Goal: Find specific page/section: Find specific page/section

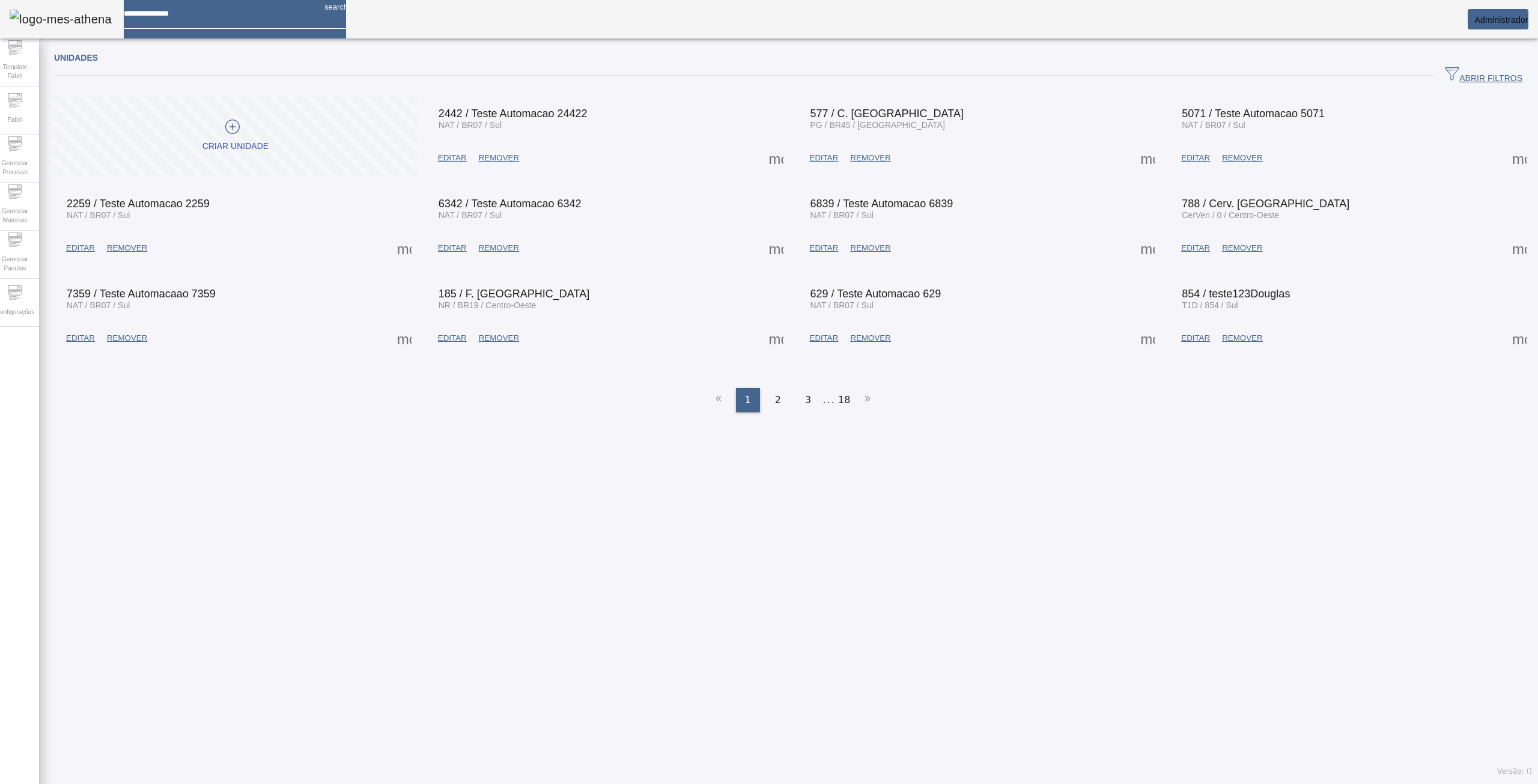
click at [165, 19] on div at bounding box center [219, 9] width 191 height 19
click at [175, 19] on input at bounding box center [219, 9] width 191 height 19
type input "**********"
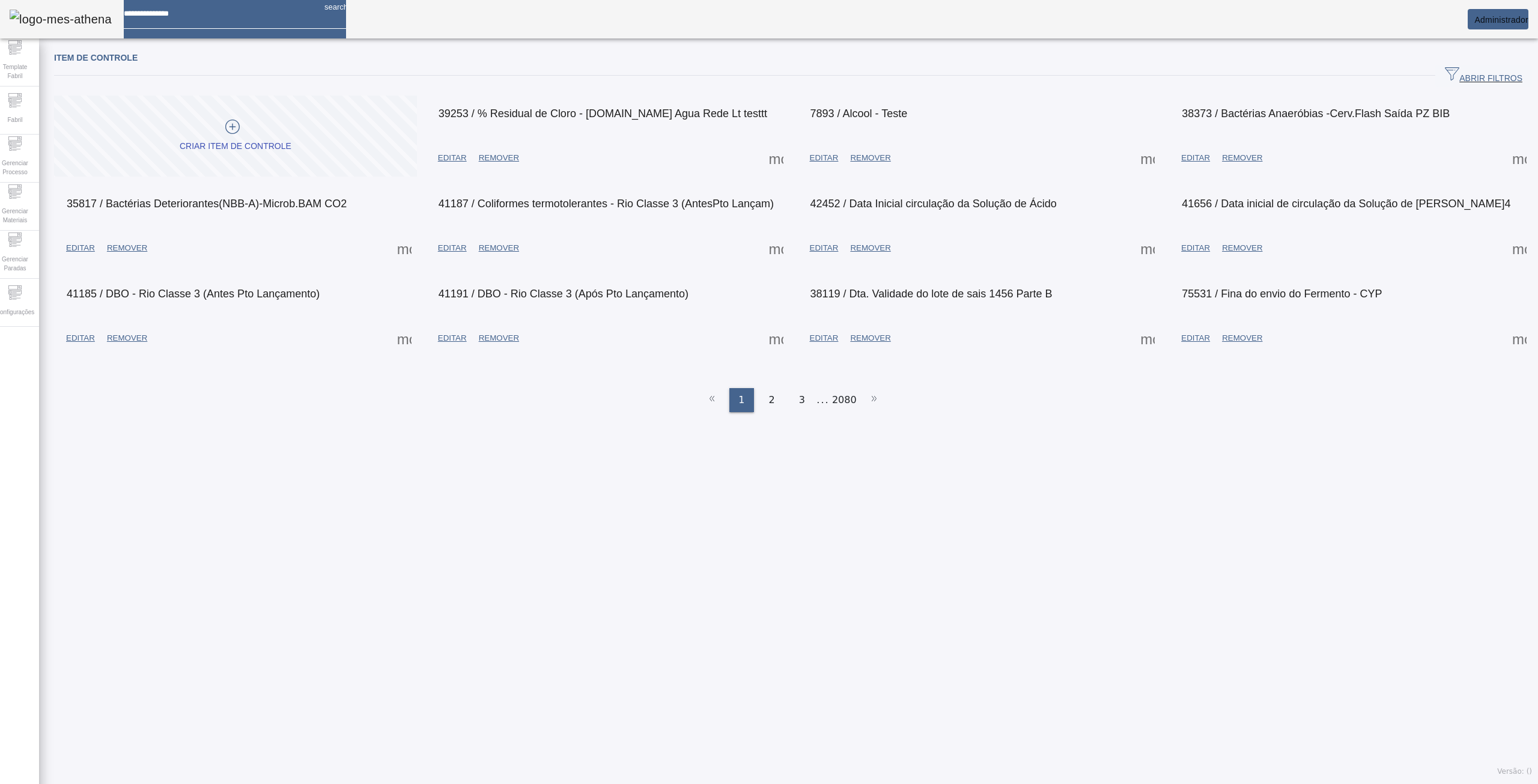
click at [199, 14] on input at bounding box center [219, 9] width 191 height 19
type input "********"
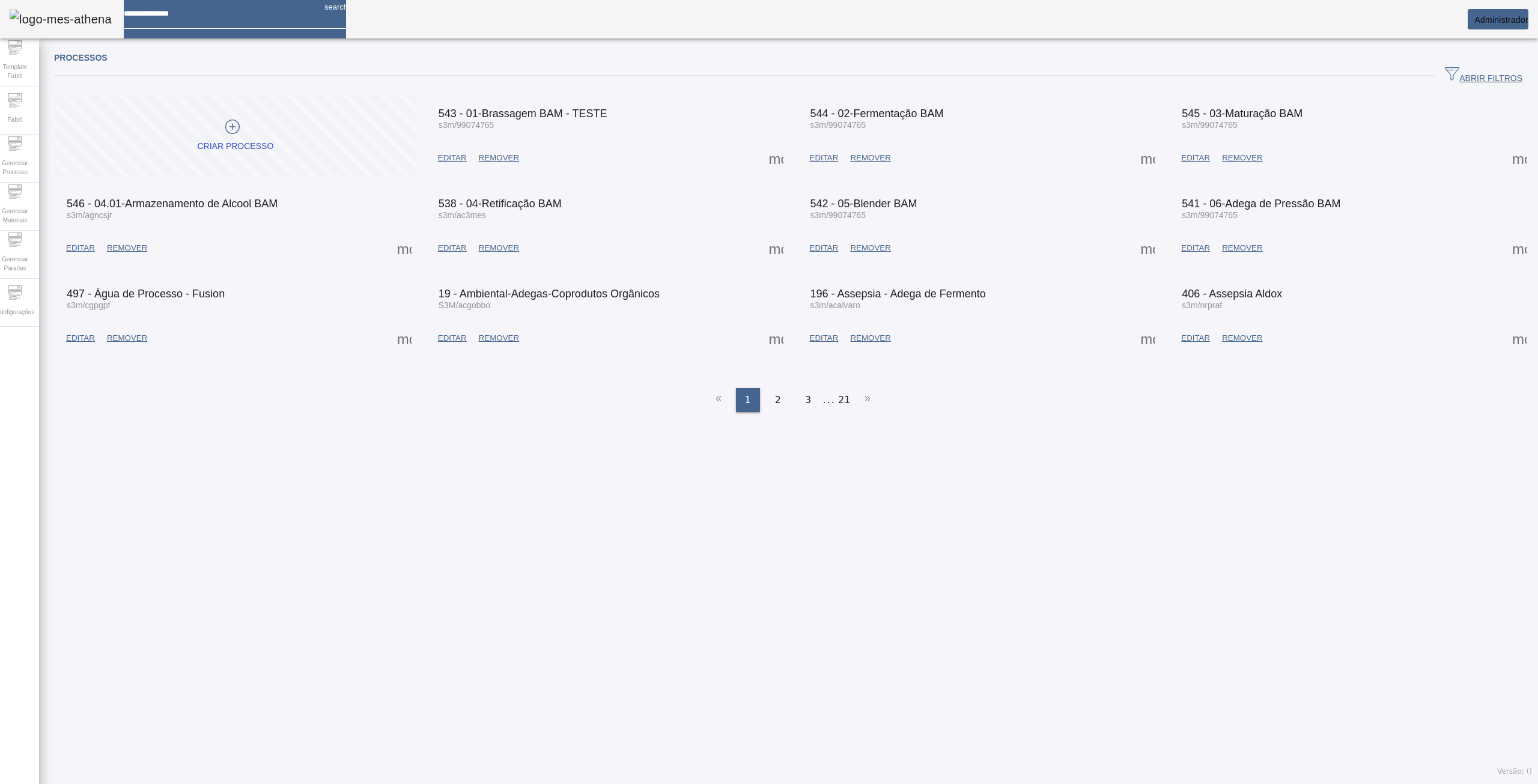
click at [1459, 66] on span "button" at bounding box center [1484, 76] width 97 height 29
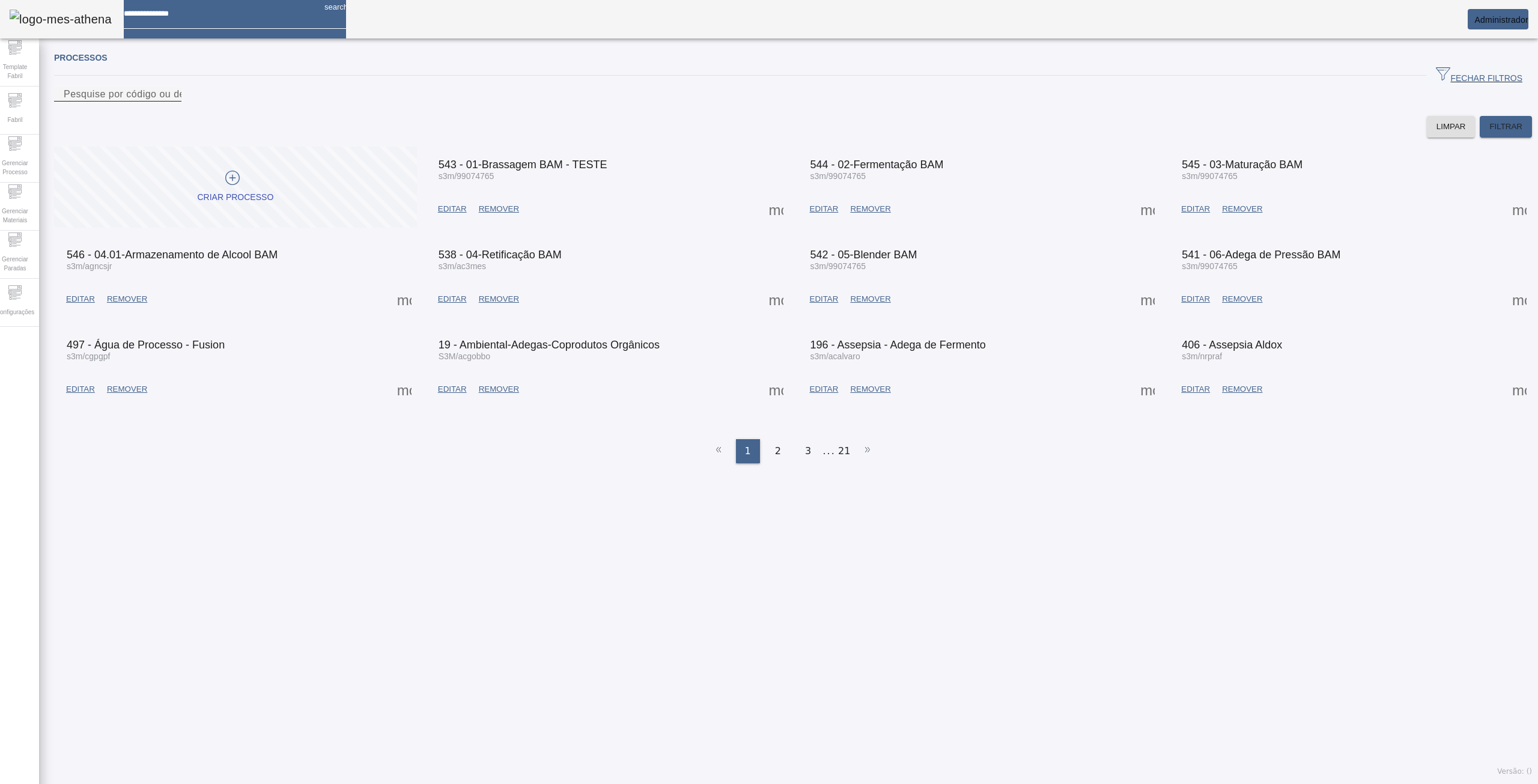
click at [172, 101] on input "Pesquise por código ou descrição" at bounding box center [117, 94] width 108 height 14
type input "**********"
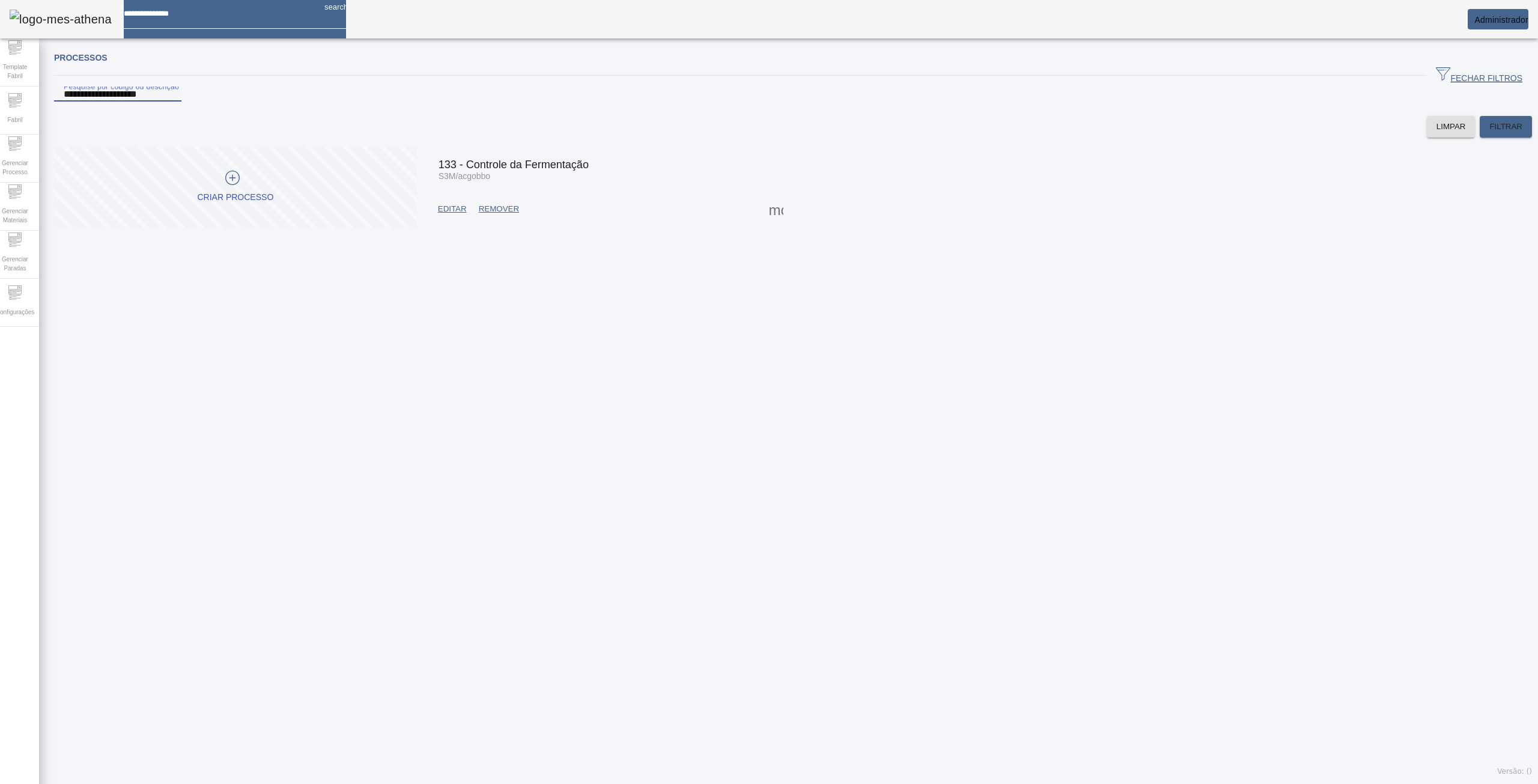
click at [762, 224] on span at bounding box center [776, 209] width 29 height 29
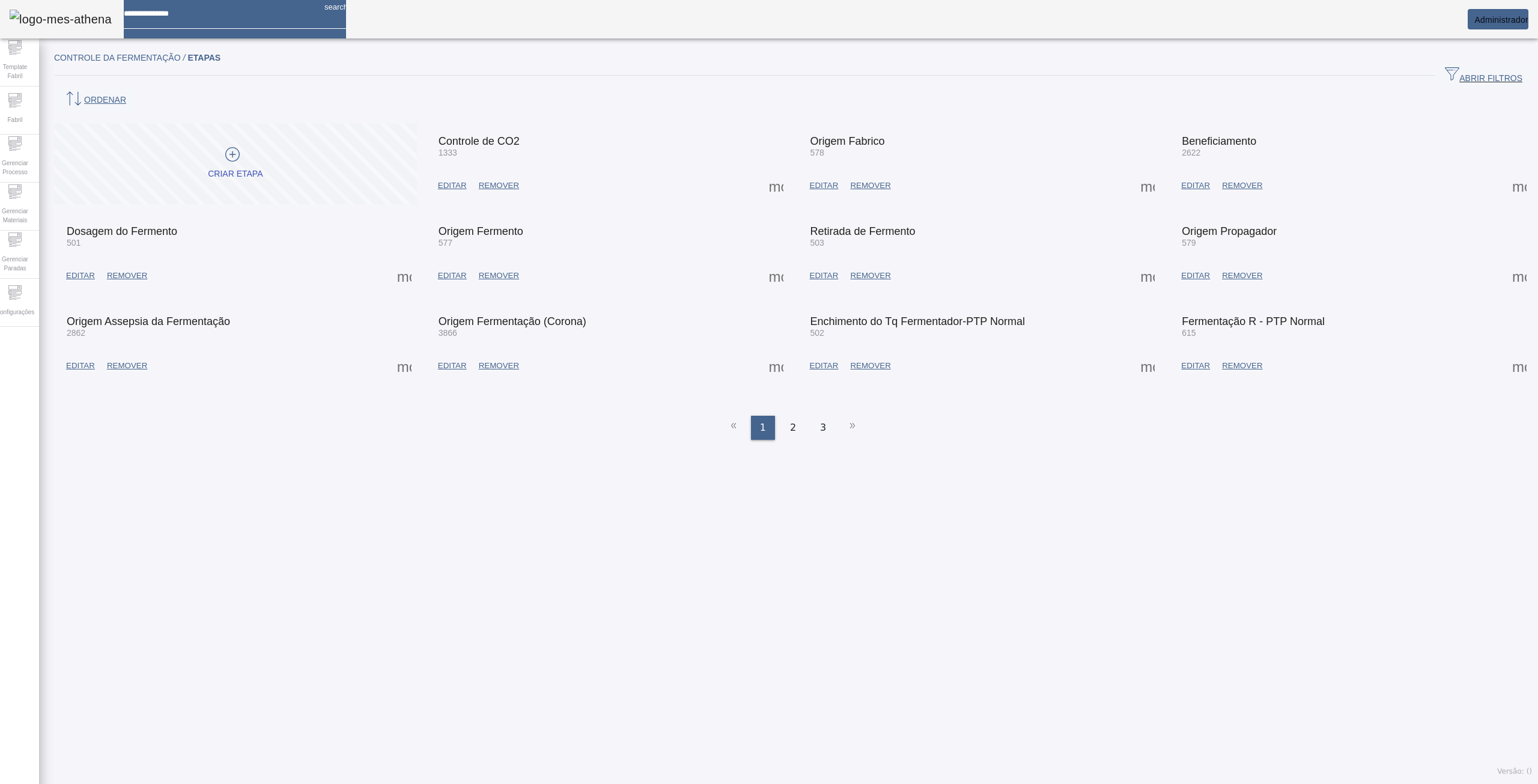
click at [1511, 351] on span at bounding box center [1520, 366] width 29 height 29
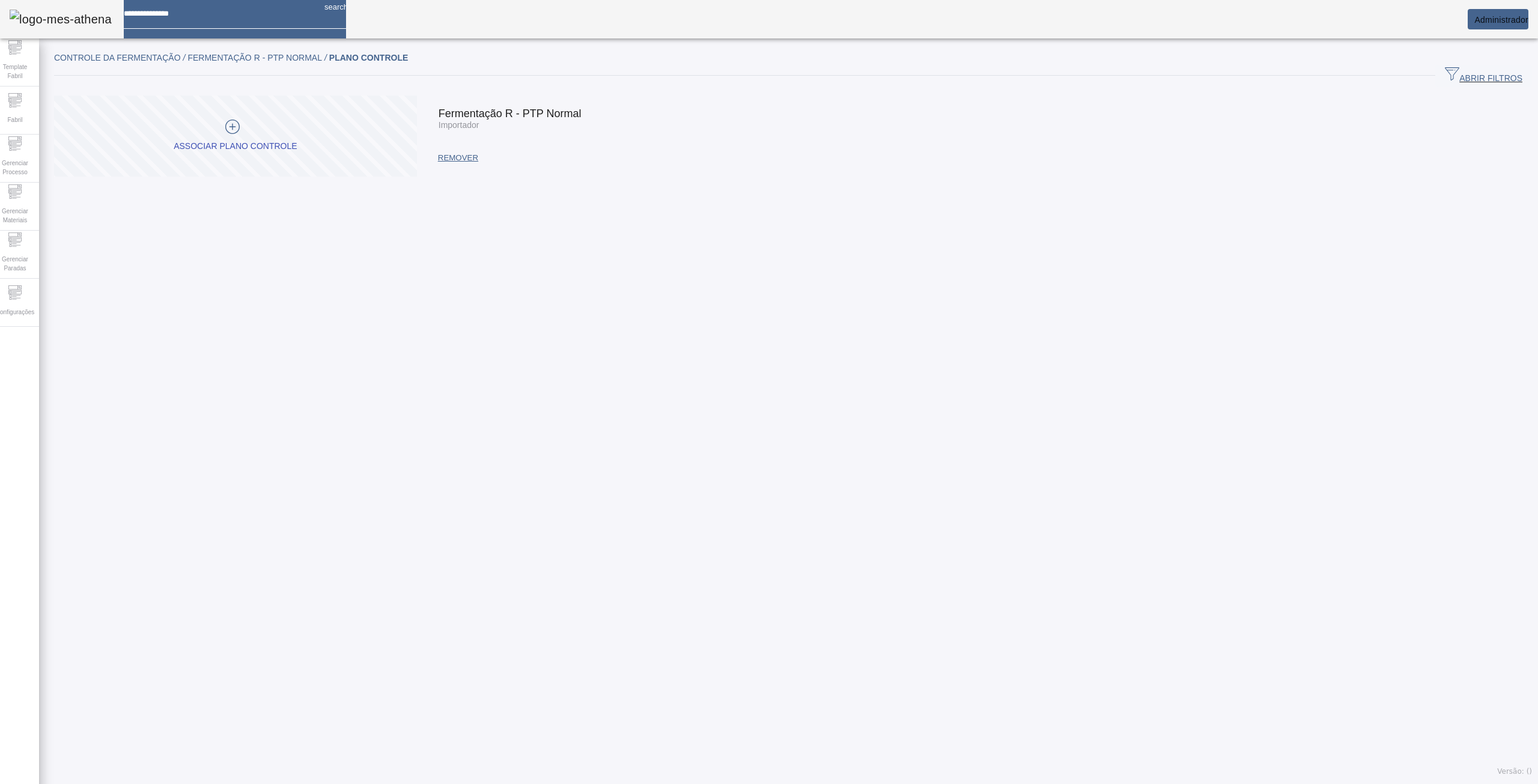
drag, startPoint x: 545, startPoint y: 170, endPoint x: 562, endPoint y: 181, distance: 20.2
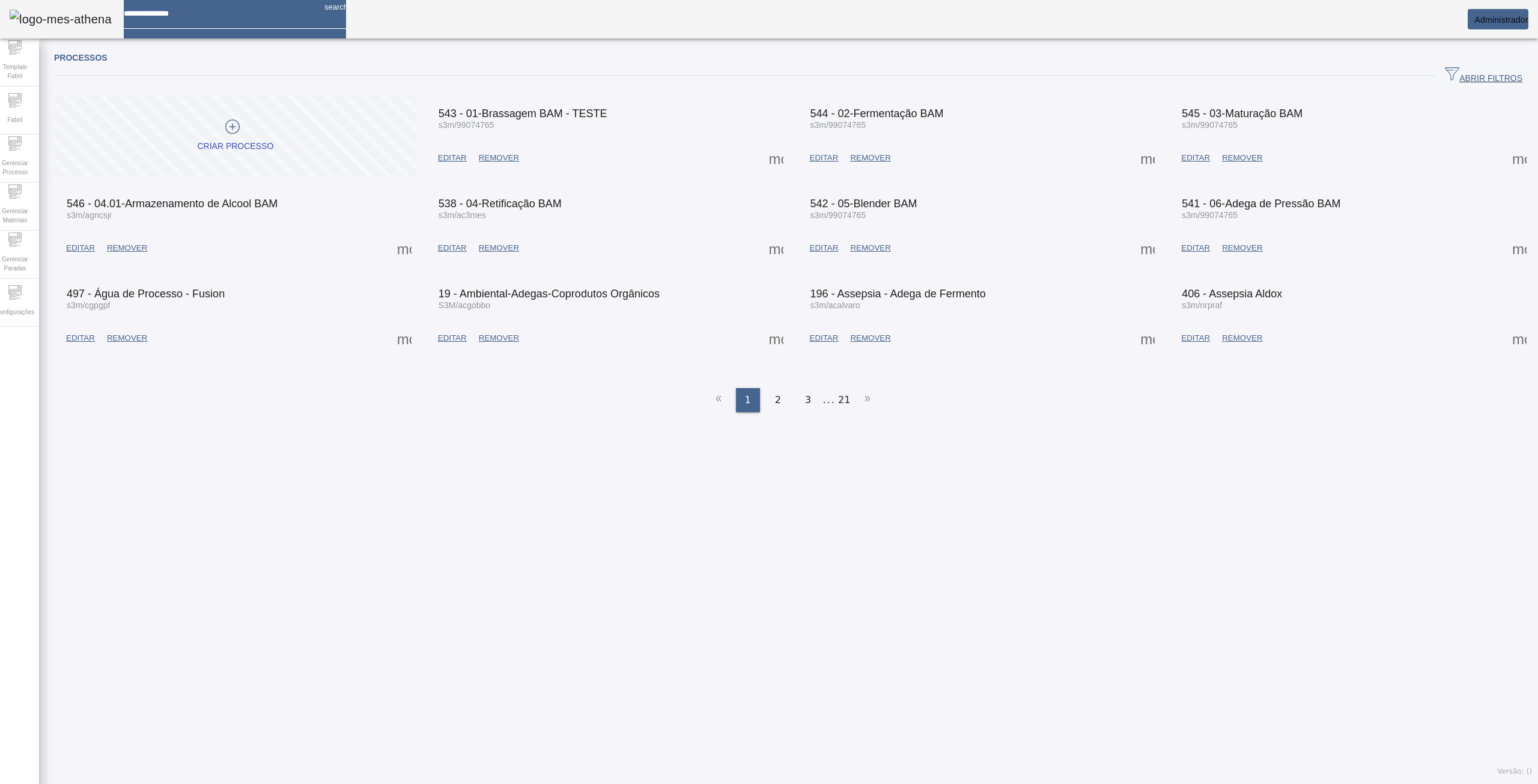
click at [766, 151] on span at bounding box center [776, 158] width 29 height 29
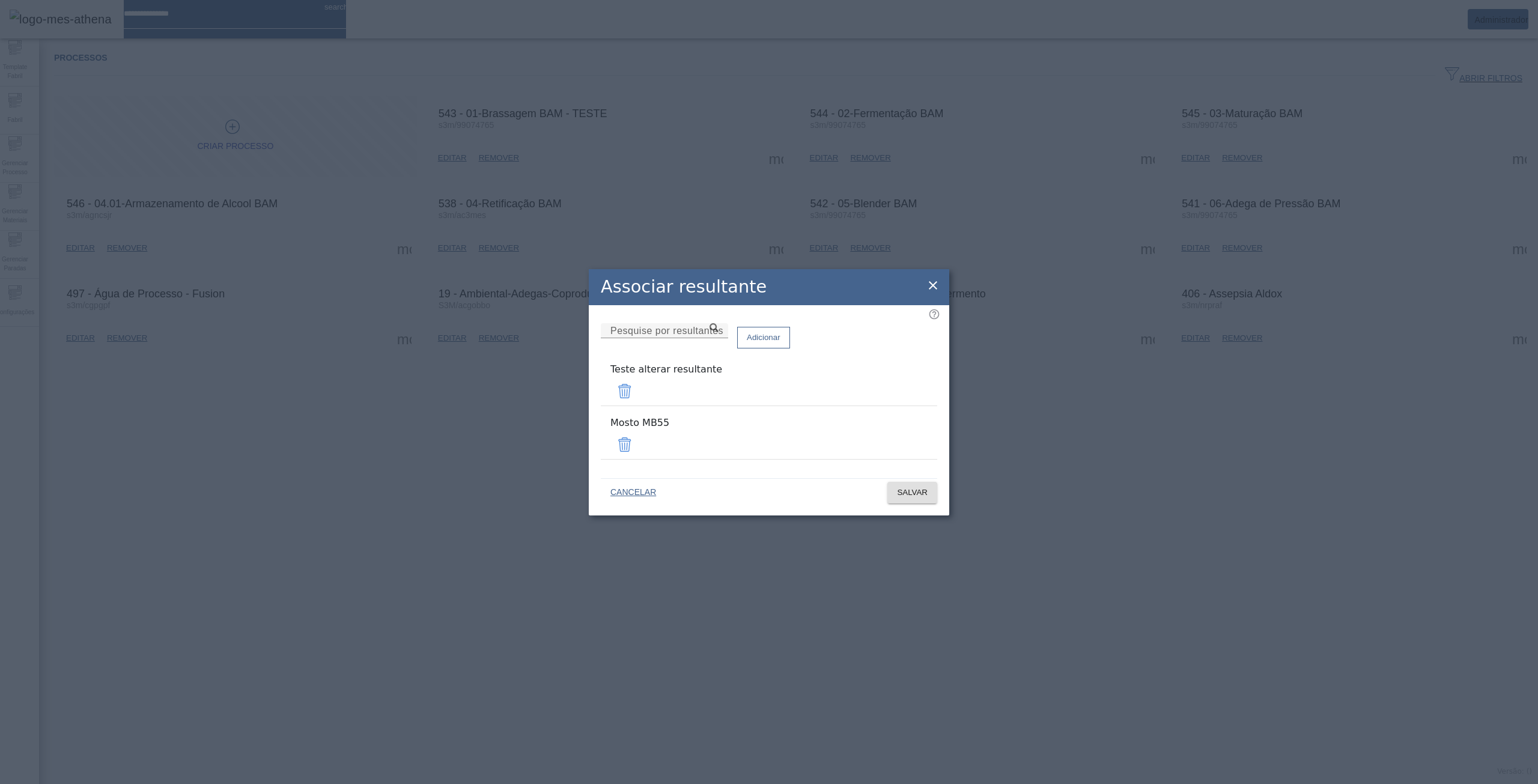
click at [934, 289] on icon at bounding box center [933, 285] width 8 height 8
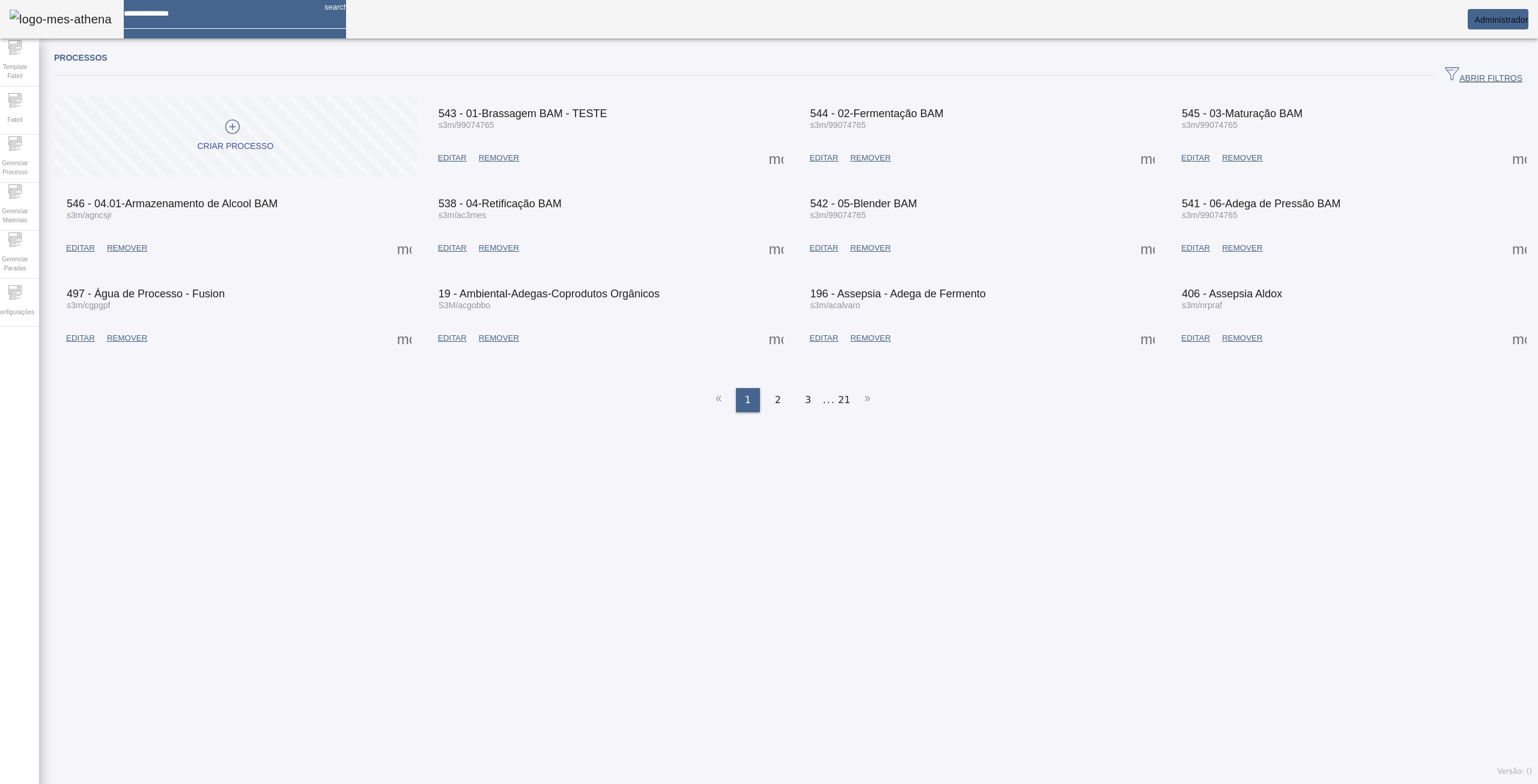
click at [225, 19] on div at bounding box center [219, 9] width 191 height 19
click at [229, 19] on input at bounding box center [219, 9] width 191 height 19
type input "****"
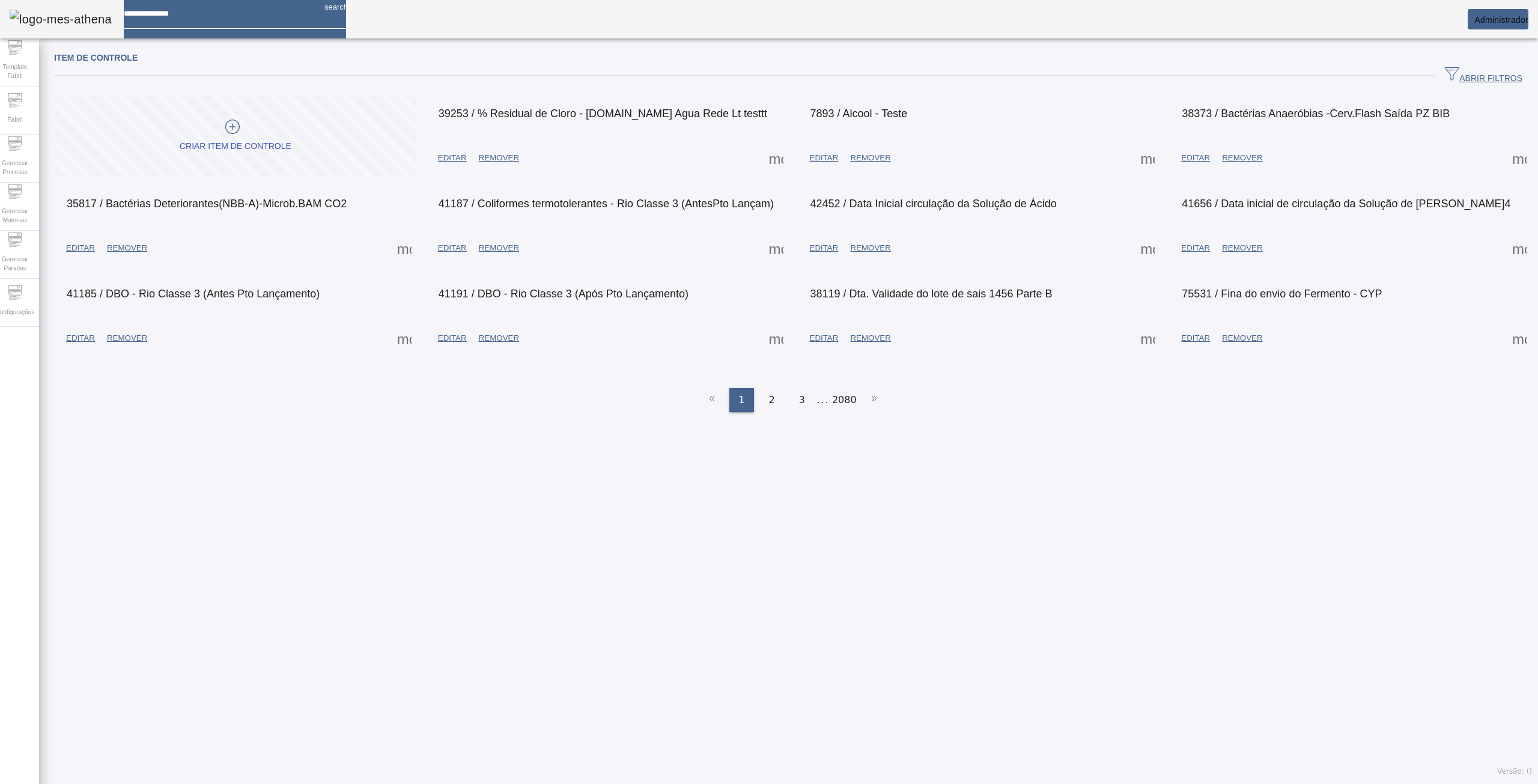
click at [1494, 69] on span "ABRIR FILTROS" at bounding box center [1484, 76] width 78 height 18
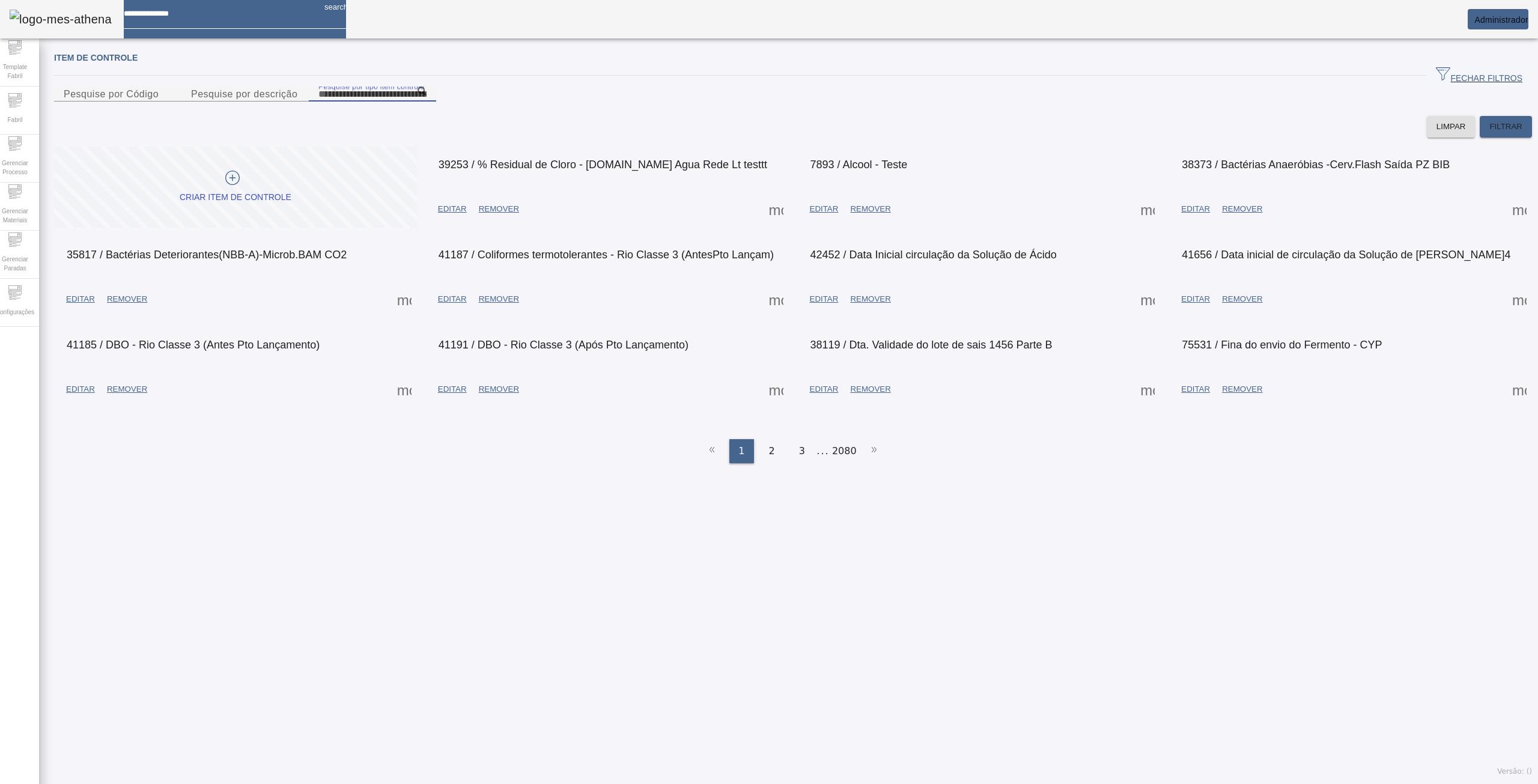
click at [318, 101] on input "Pesquise por tipo item controle" at bounding box center [372, 94] width 108 height 14
click at [172, 100] on div "Pesquise por Código" at bounding box center [117, 94] width 108 height 15
click at [172, 101] on input "Pesquise por Código" at bounding box center [117, 94] width 108 height 14
type input "*****"
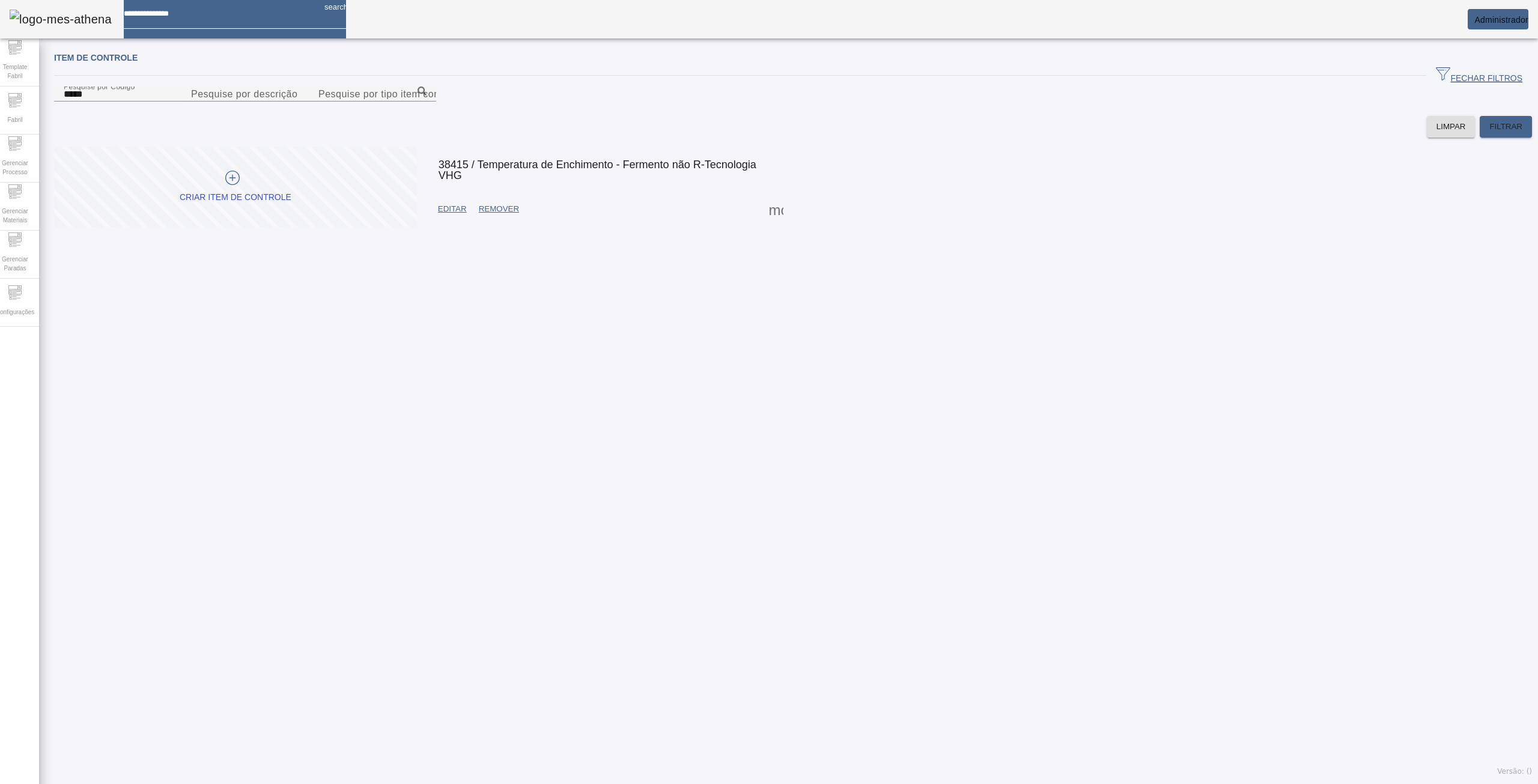
click at [767, 224] on span at bounding box center [776, 209] width 29 height 29
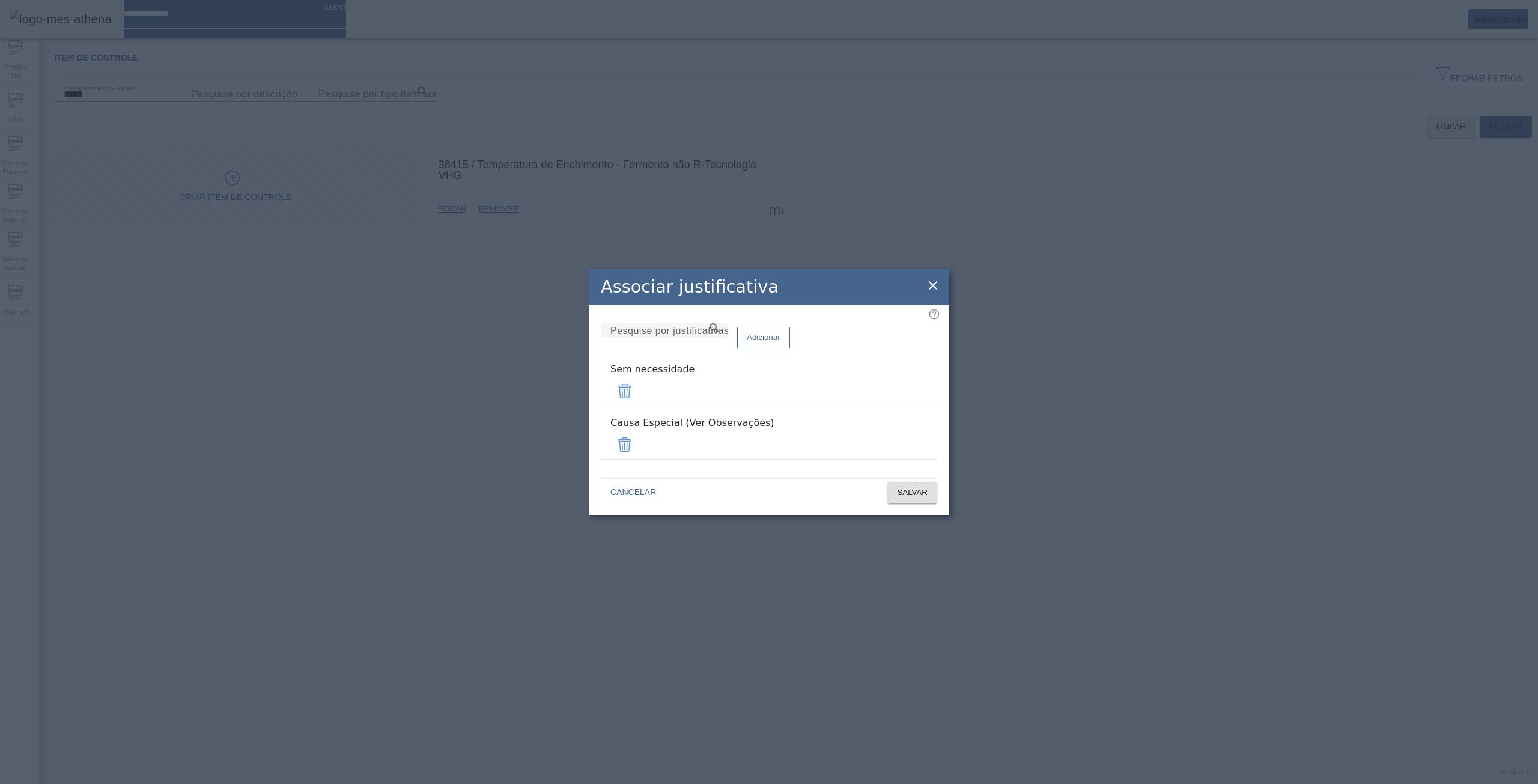
click at [930, 292] on icon at bounding box center [933, 285] width 14 height 14
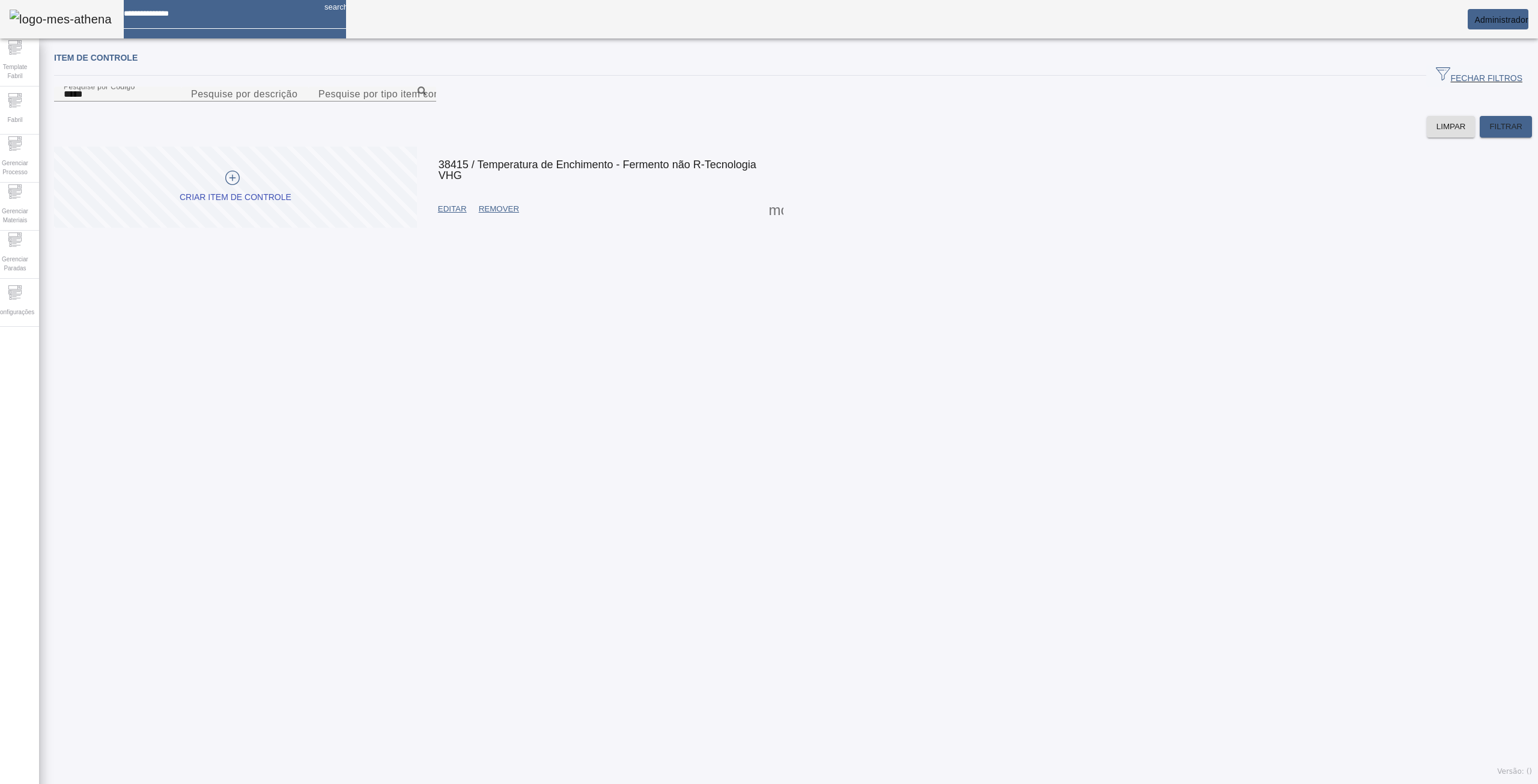
click at [765, 224] on span at bounding box center [776, 209] width 29 height 29
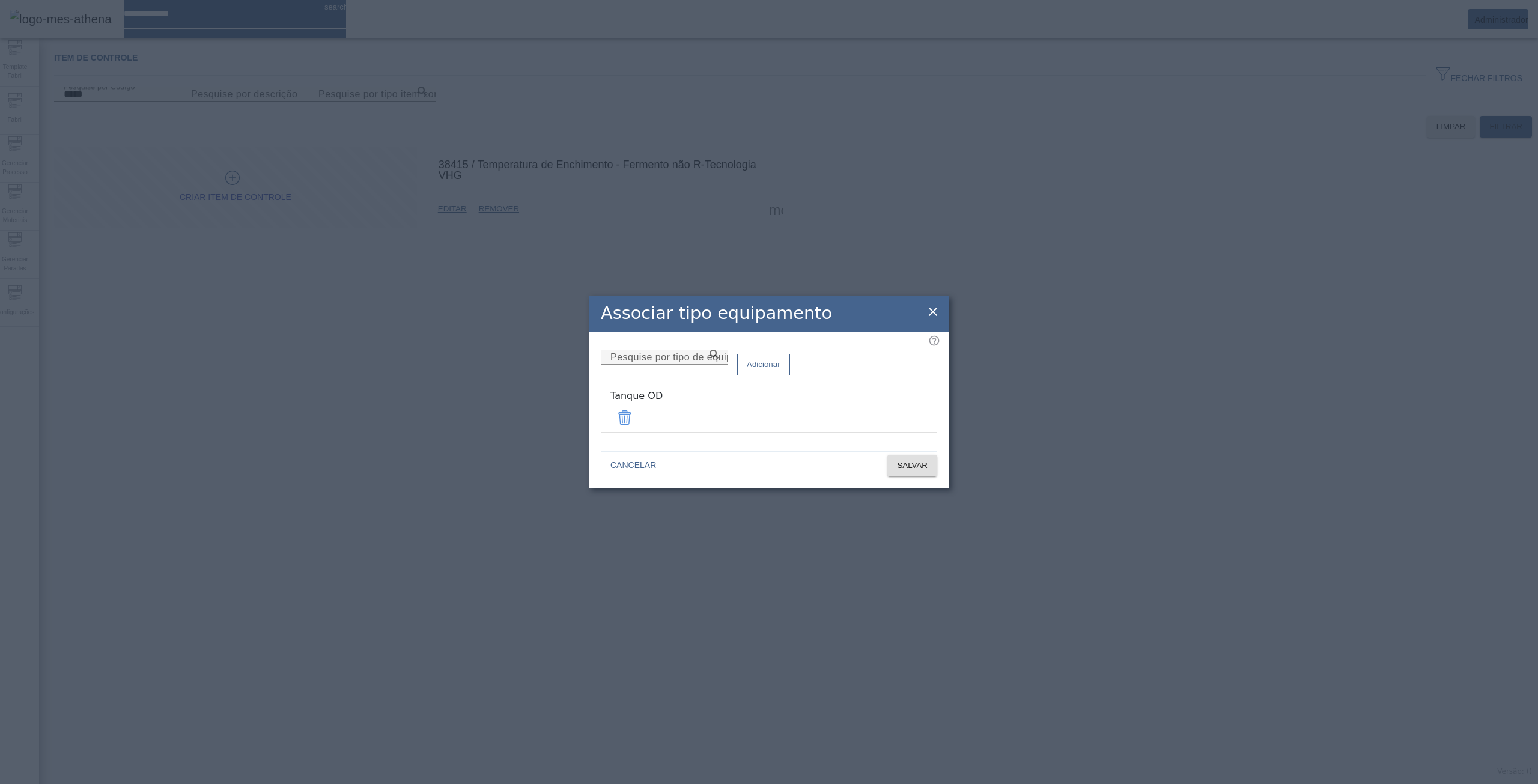
click at [930, 312] on icon at bounding box center [933, 311] width 14 height 14
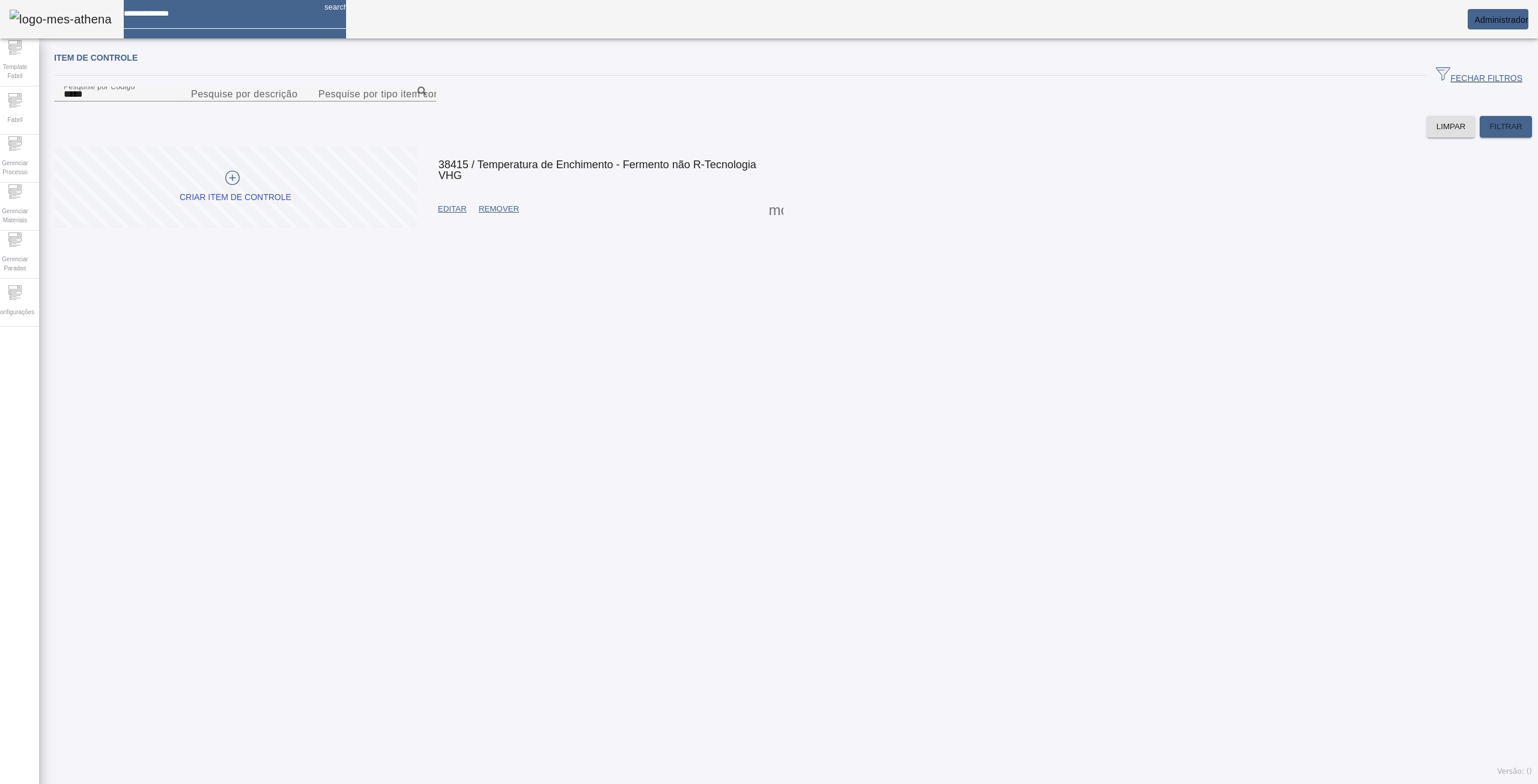
click at [460, 215] on span "EDITAR" at bounding box center [453, 209] width 29 height 12
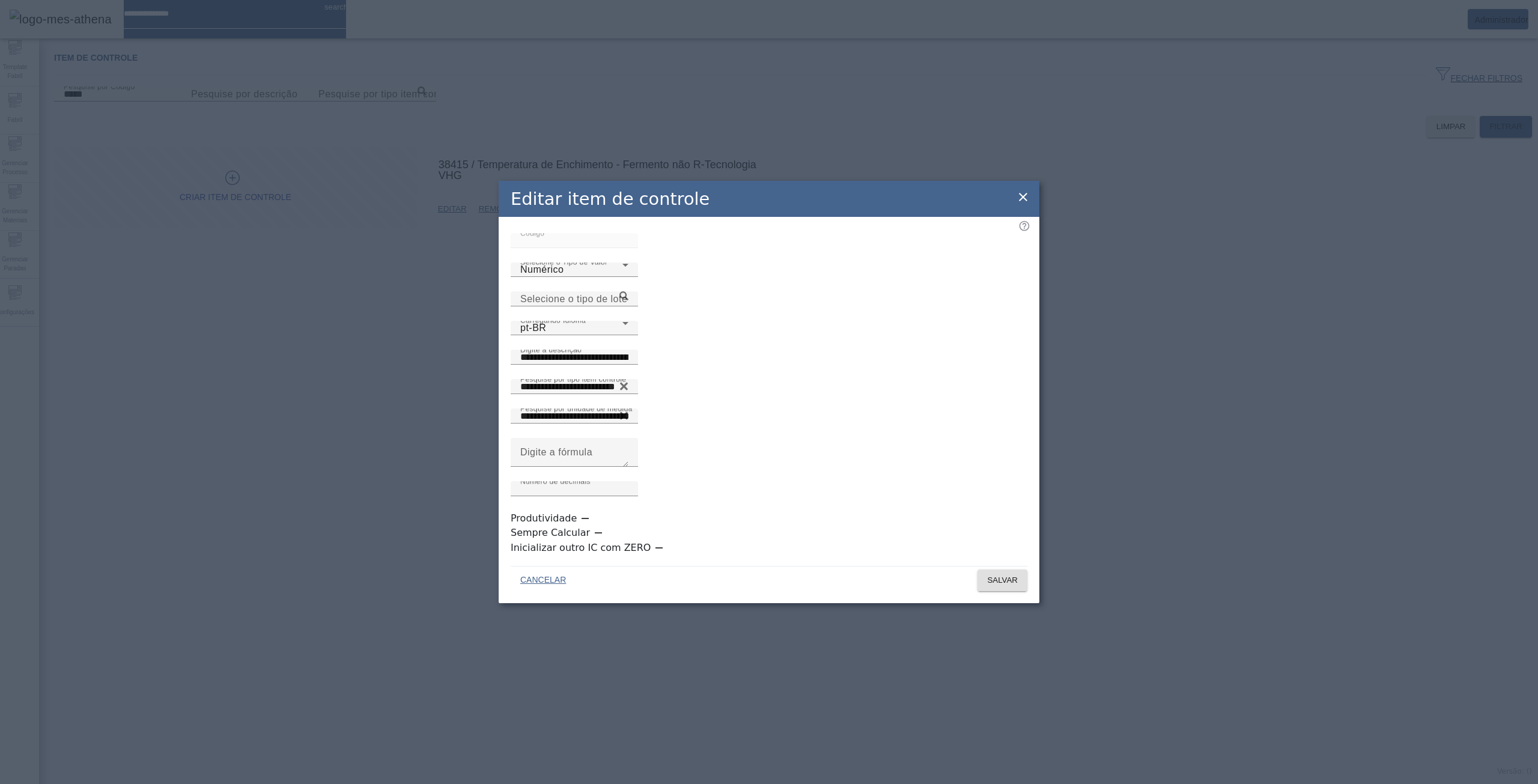
scroll to position [3, 0]
click at [629, 306] on input "Selecione o tipo de lote" at bounding box center [574, 298] width 108 height 14
click at [629, 301] on icon at bounding box center [624, 296] width 9 height 9
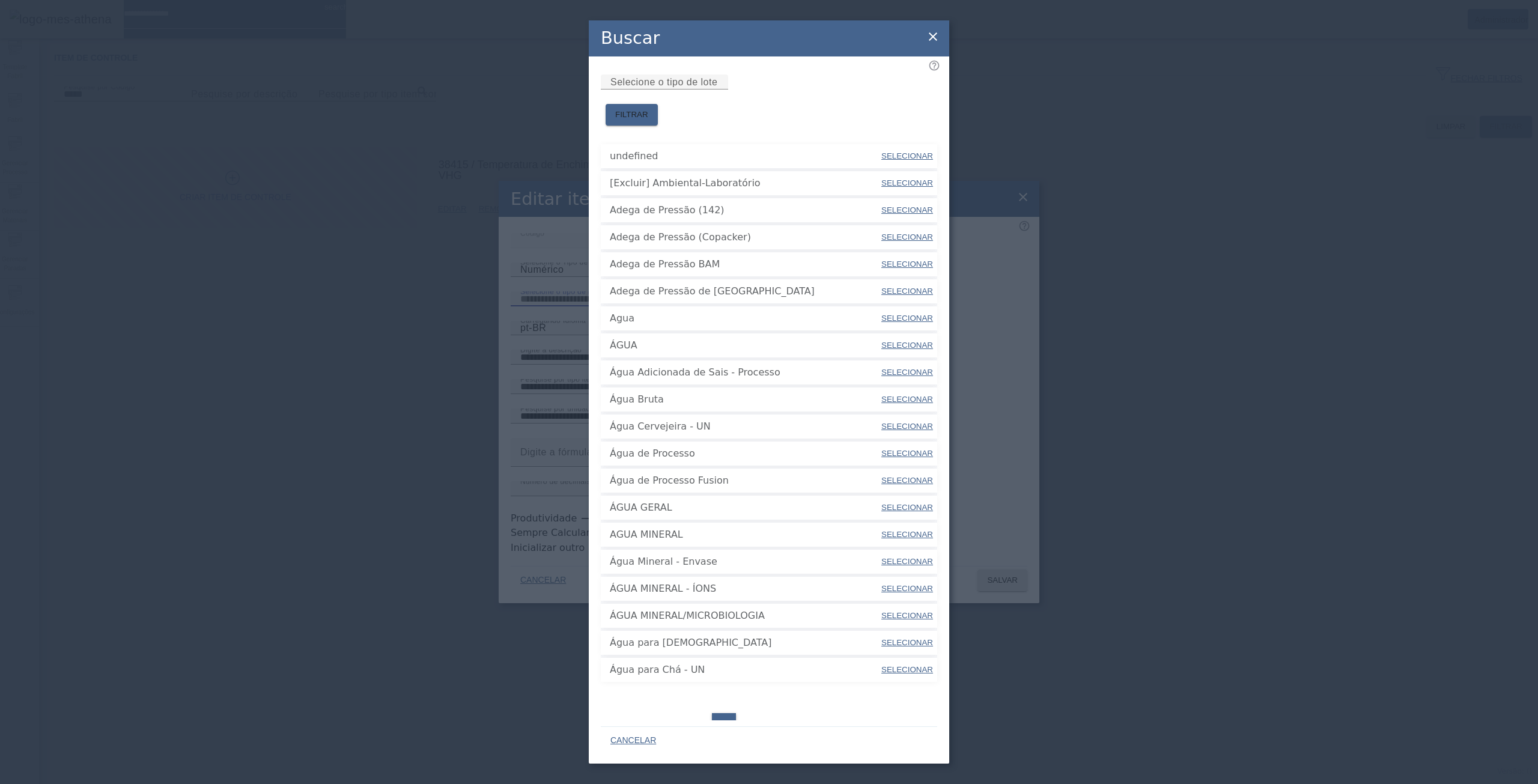
click at [930, 34] on icon at bounding box center [933, 36] width 8 height 8
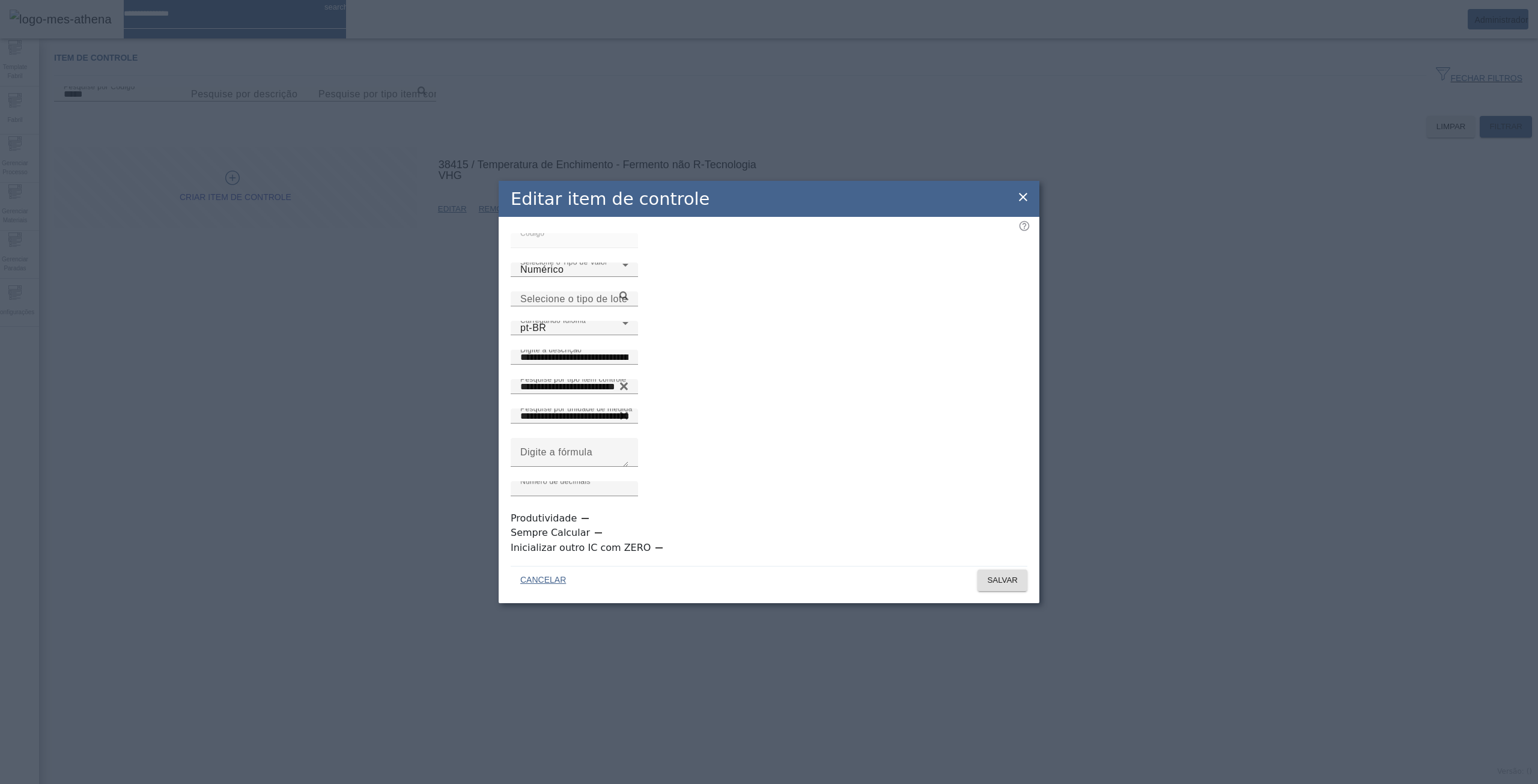
click at [1019, 204] on icon at bounding box center [1023, 196] width 14 height 14
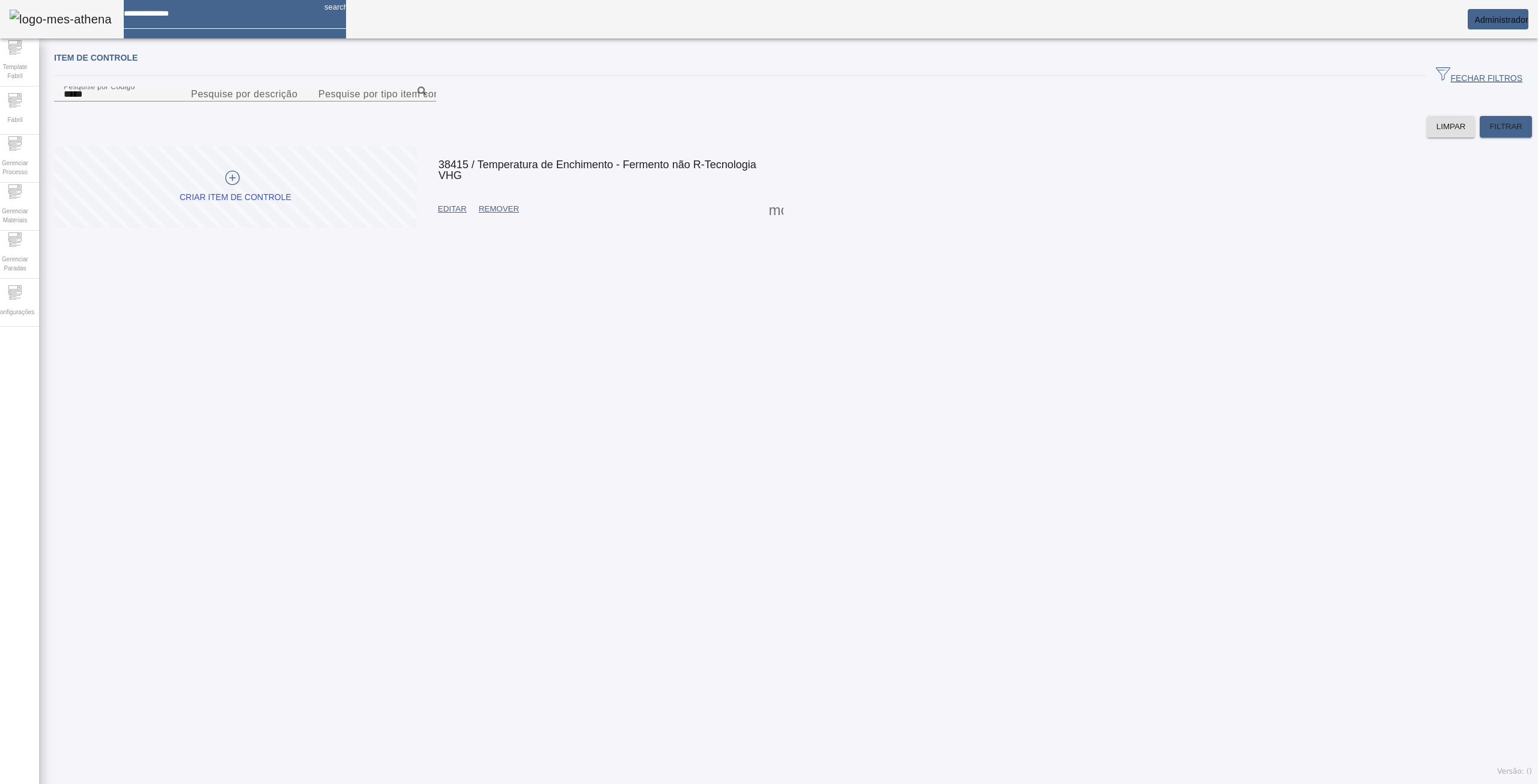
click at [764, 224] on span at bounding box center [776, 209] width 29 height 29
click at [220, 783] on div at bounding box center [769, 784] width 1538 height 0
click at [220, 19] on input at bounding box center [219, 9] width 191 height 19
type input "******"
click at [766, 224] on span at bounding box center [776, 209] width 29 height 29
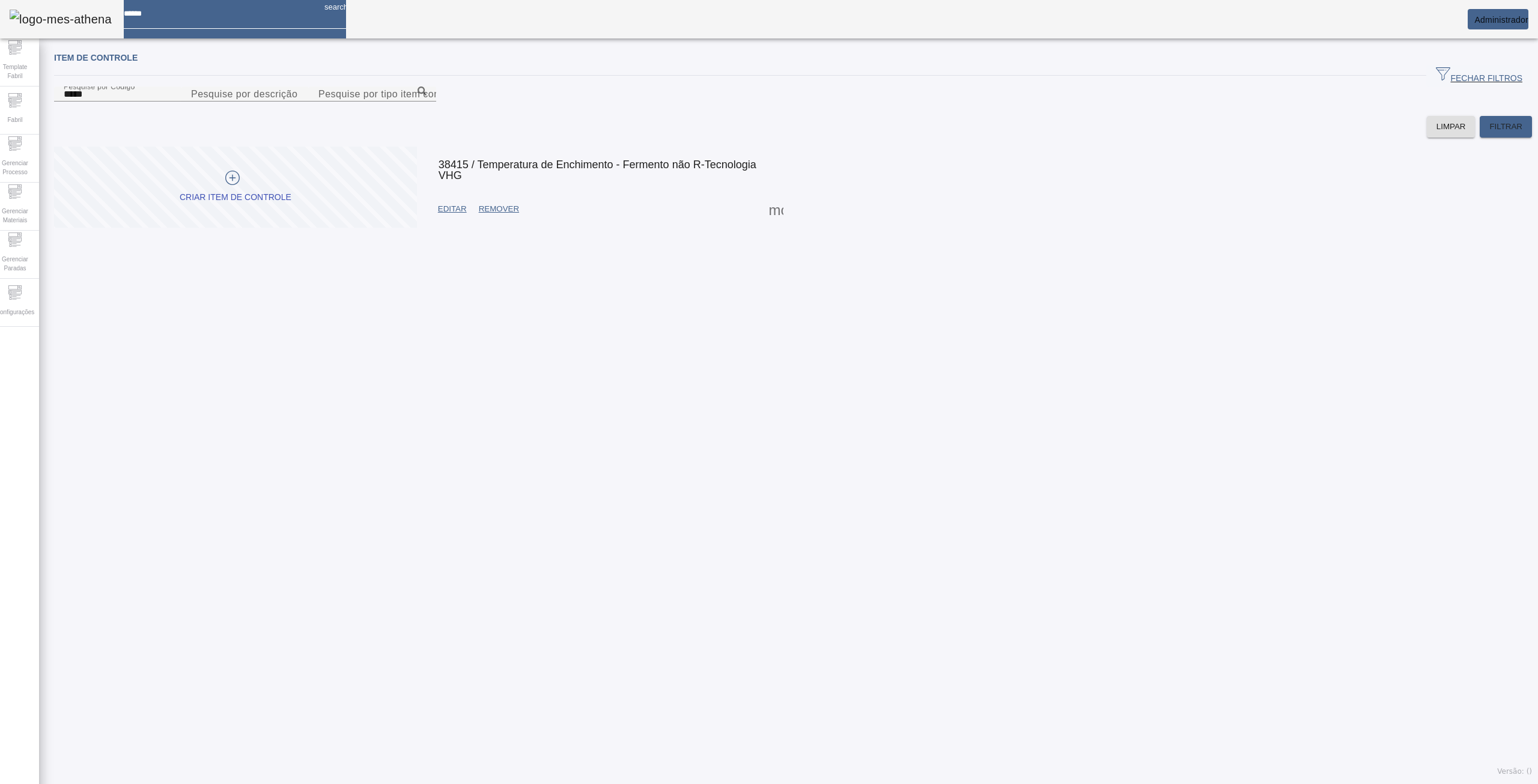
click at [905, 783] on div at bounding box center [769, 784] width 1538 height 0
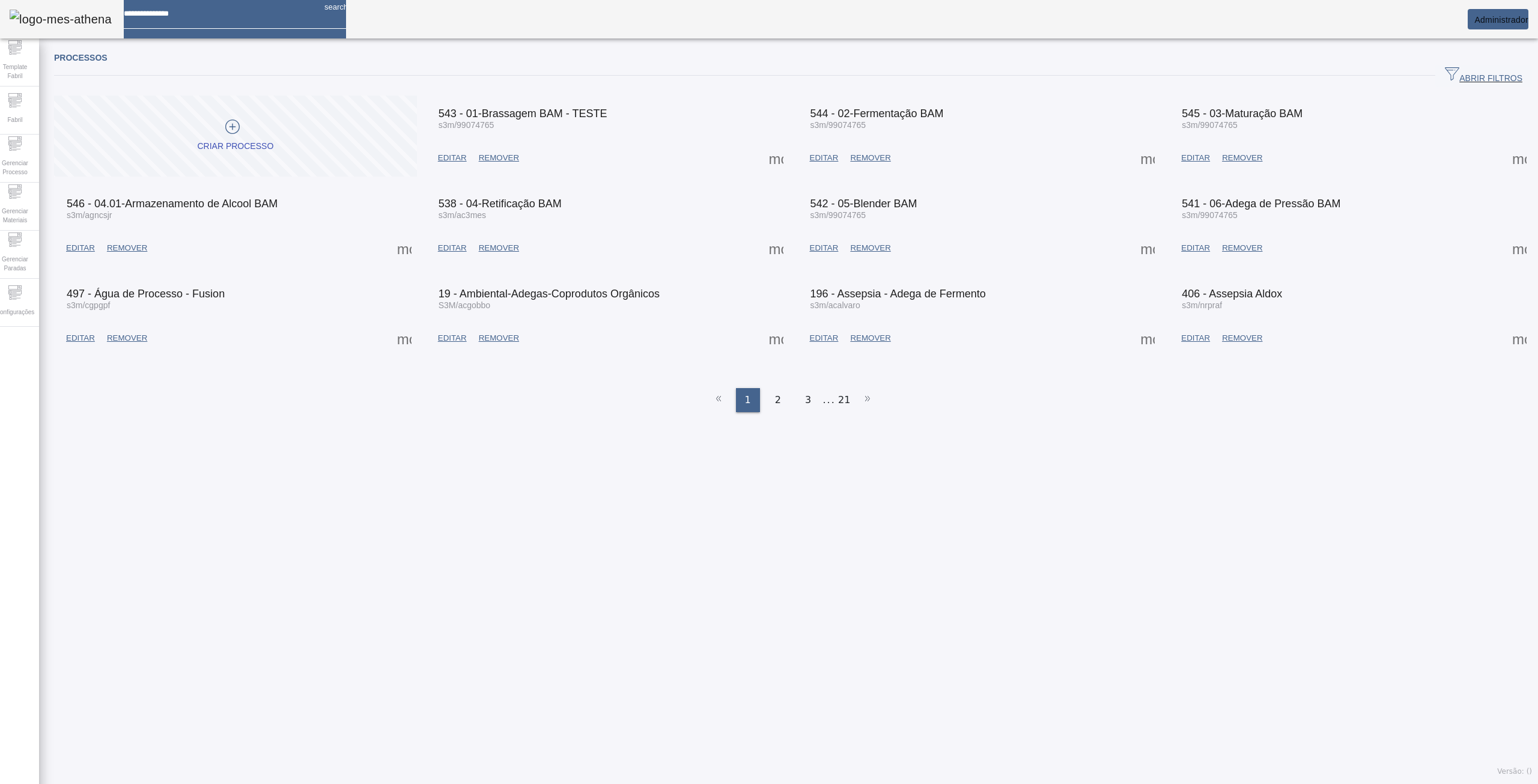
click at [268, 14] on input at bounding box center [219, 9] width 191 height 19
type input "*"
click at [762, 150] on span at bounding box center [776, 158] width 29 height 29
click at [515, 783] on div at bounding box center [769, 784] width 1538 height 0
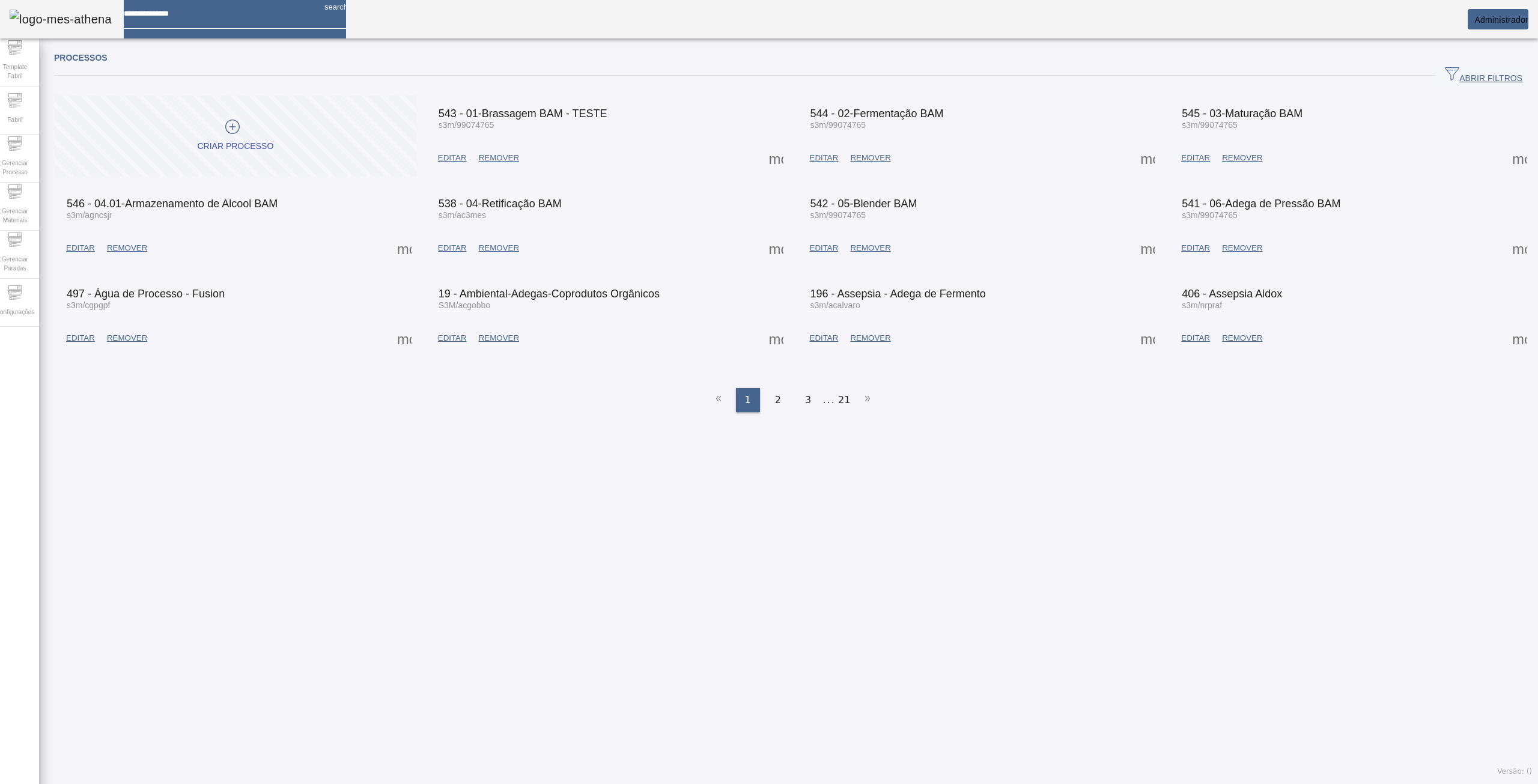
click at [1445, 69] on icon "button" at bounding box center [1452, 73] width 14 height 14
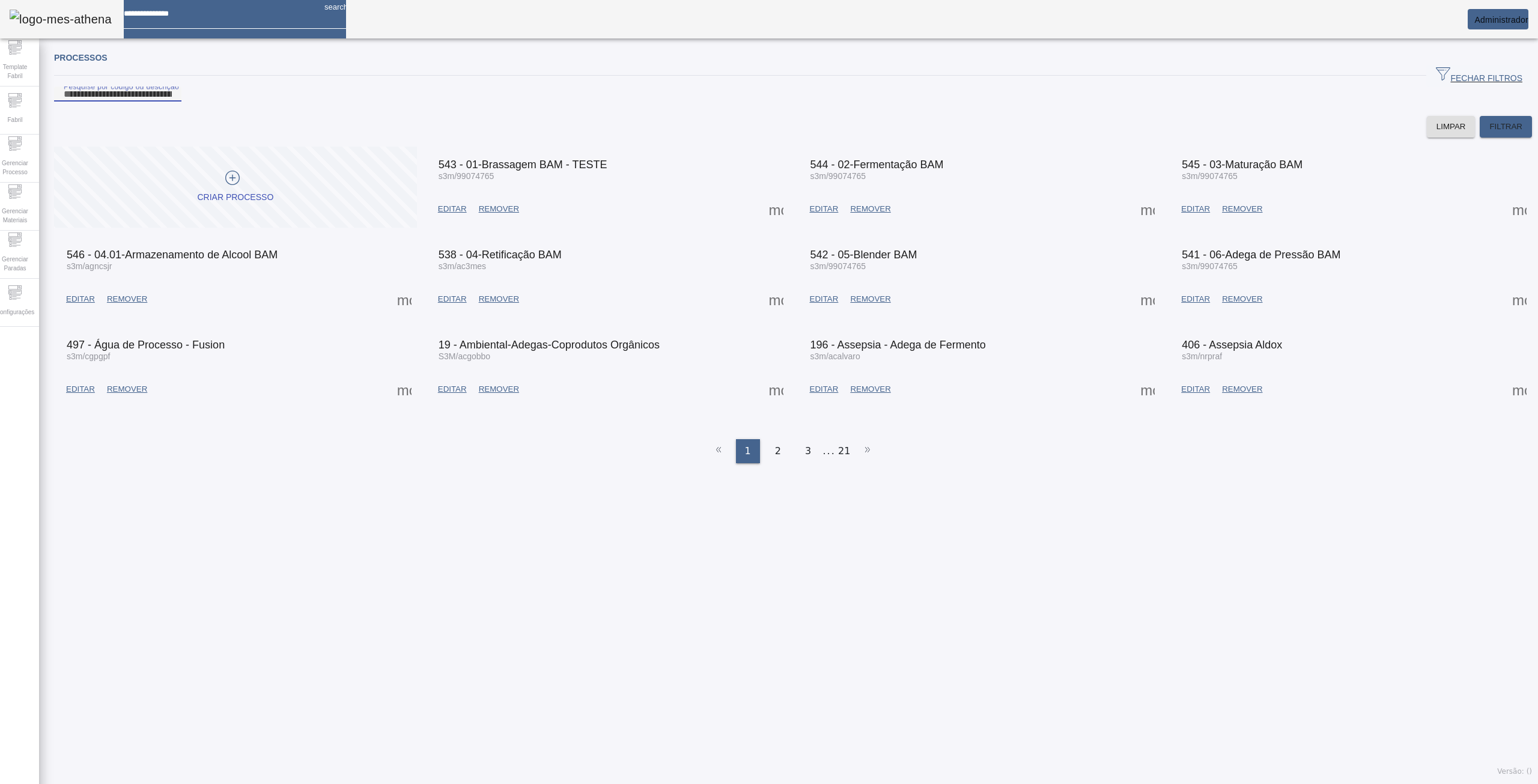
click at [172, 101] on input "Pesquise por código ou descrição" at bounding box center [117, 94] width 108 height 14
type input "***"
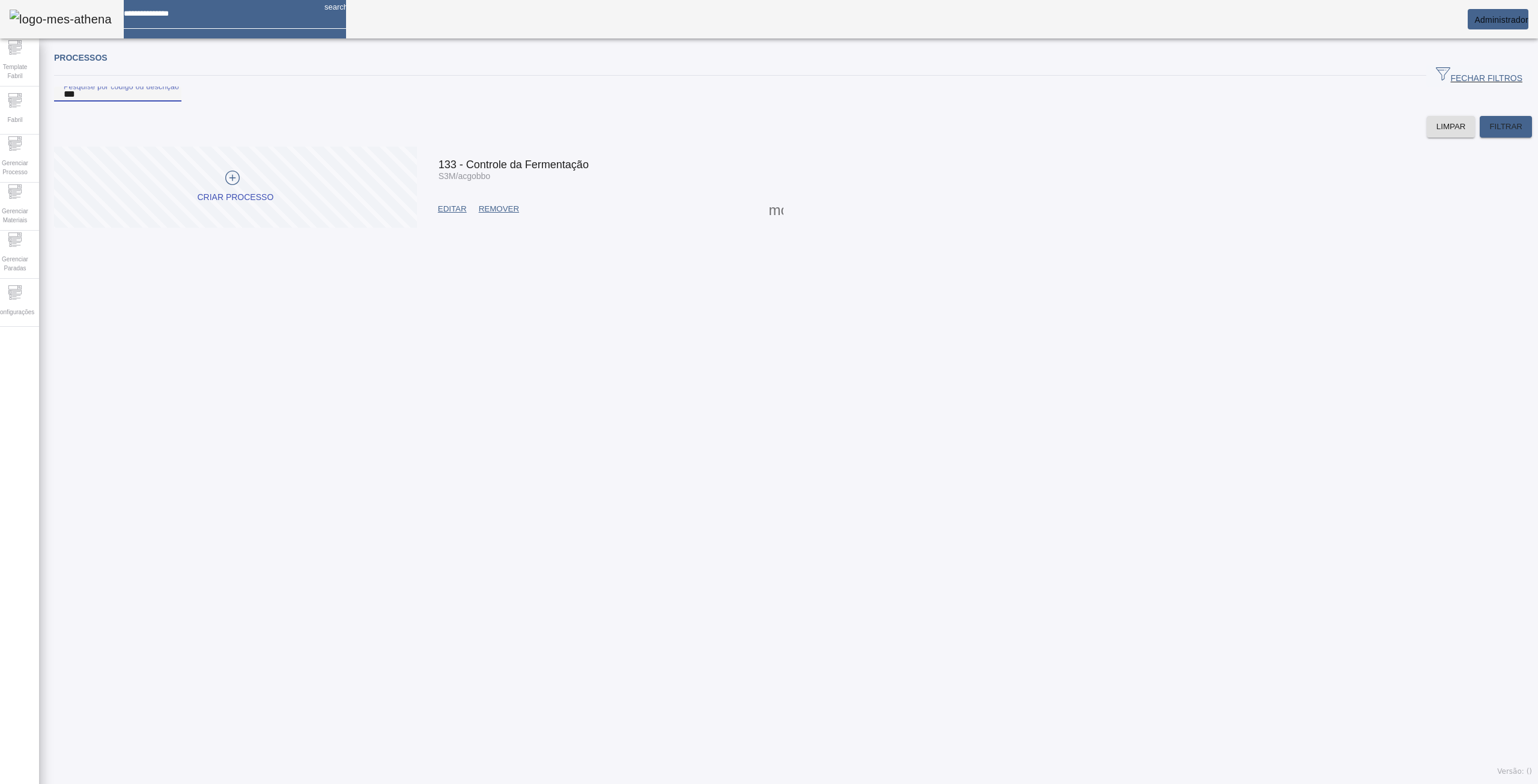
click at [764, 221] on span at bounding box center [776, 209] width 29 height 29
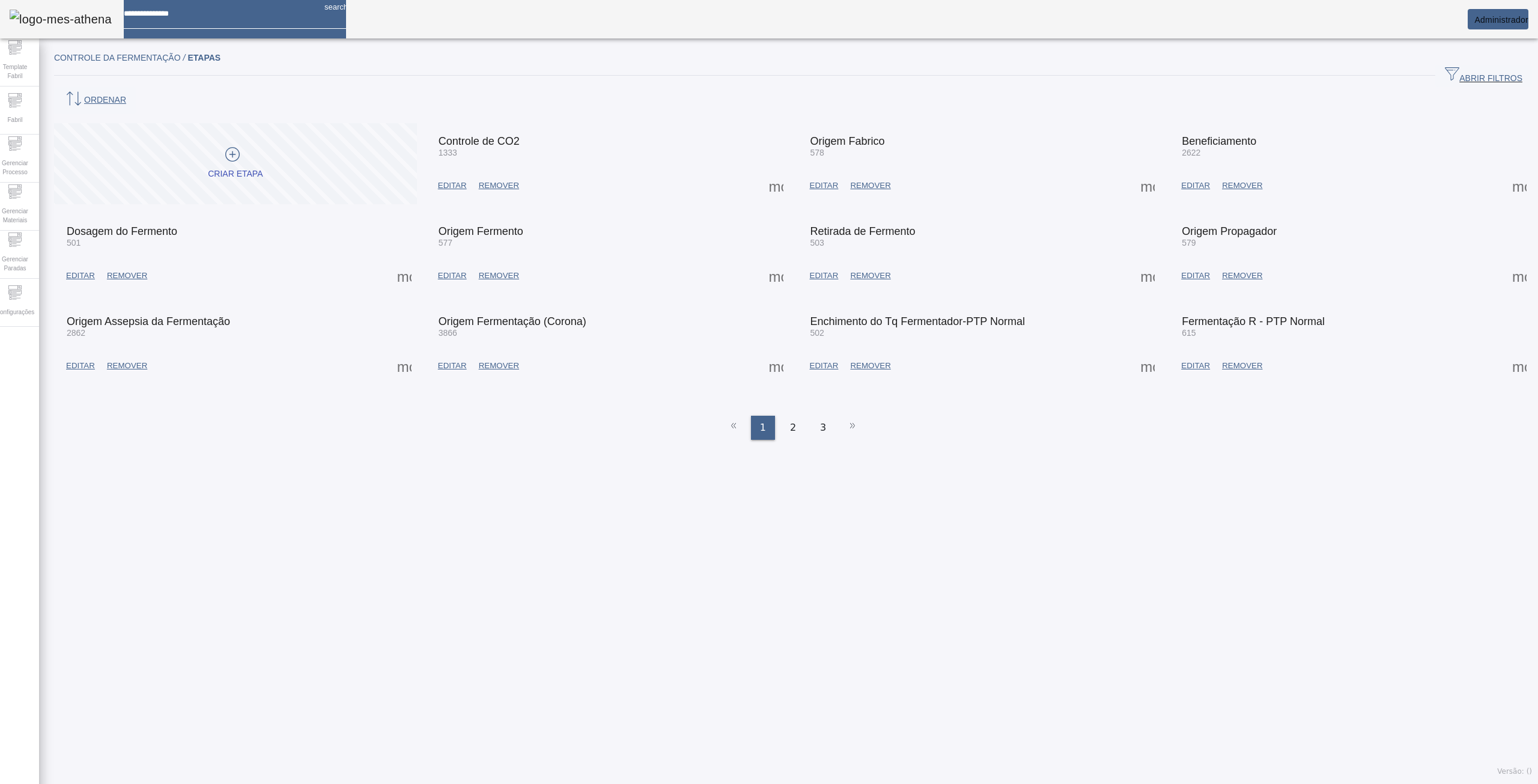
click at [778, 171] on span at bounding box center [776, 186] width 29 height 29
click at [676, 783] on div at bounding box center [769, 784] width 1538 height 0
